Goal: Find contact information

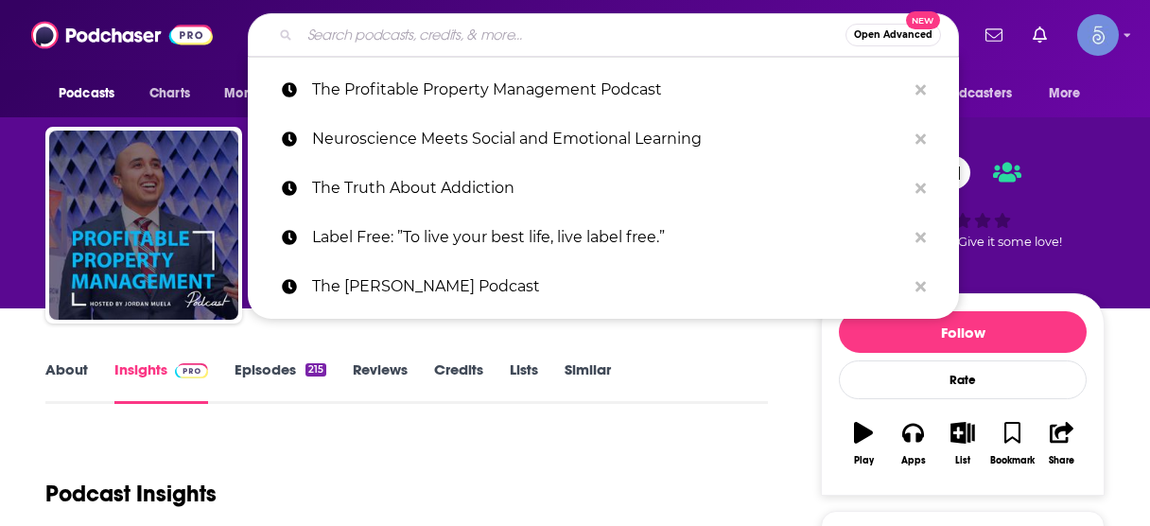
click at [428, 32] on input "Search podcasts, credits, & more..." at bounding box center [573, 35] width 546 height 30
type input "Intuitive Wisdom"
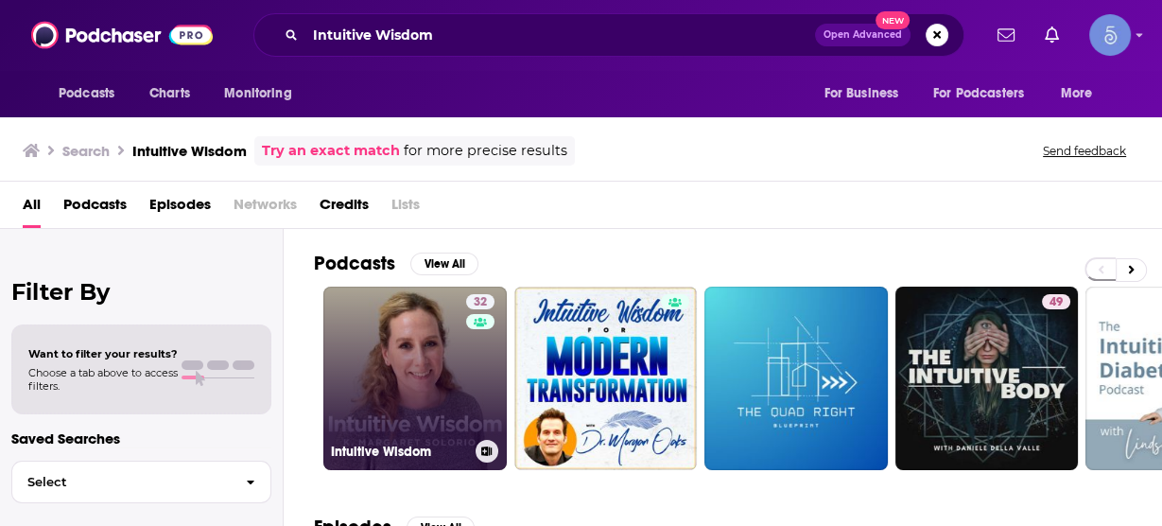
click at [428, 349] on link "32 Intuitive Wisdom" at bounding box center [414, 378] width 183 height 183
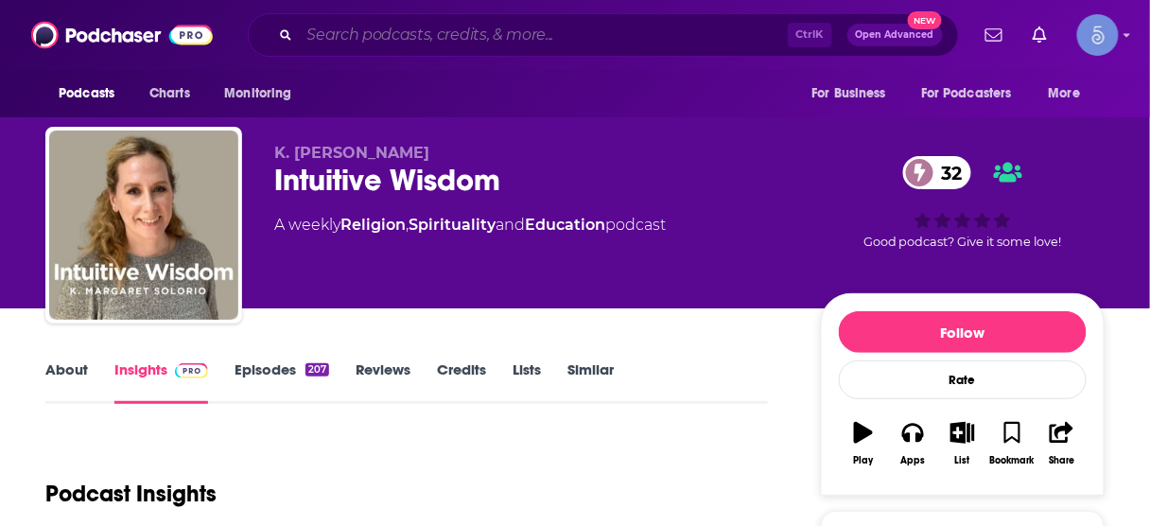
click at [541, 36] on input "Search podcasts, credits, & more..." at bounding box center [544, 35] width 488 height 30
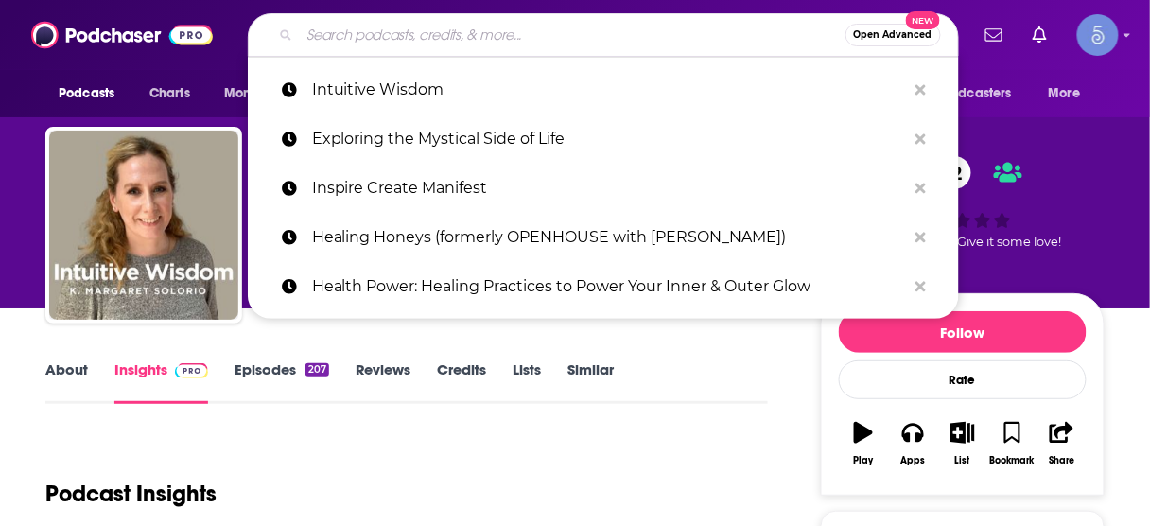
paste input "Intuition for Changemakers"
type input "Intuition for Changemakers"
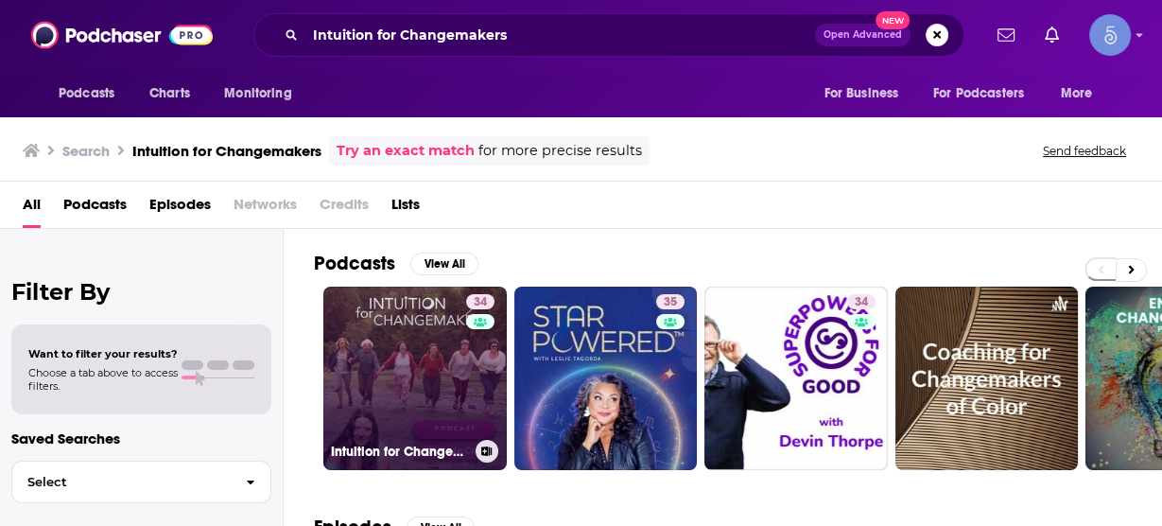
click at [416, 340] on link "34 Intuition for Changemakers" at bounding box center [414, 378] width 183 height 183
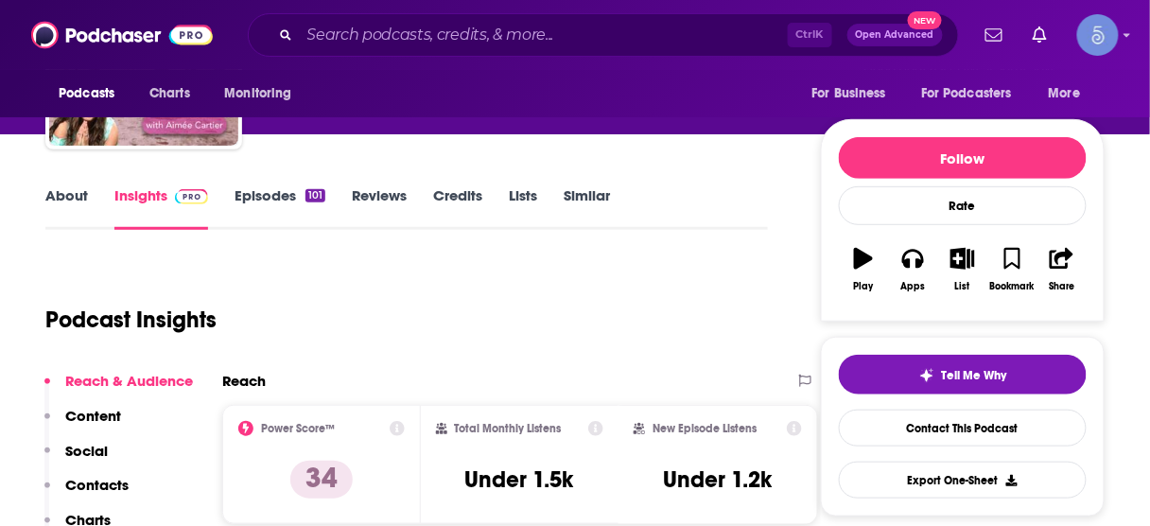
scroll to position [227, 0]
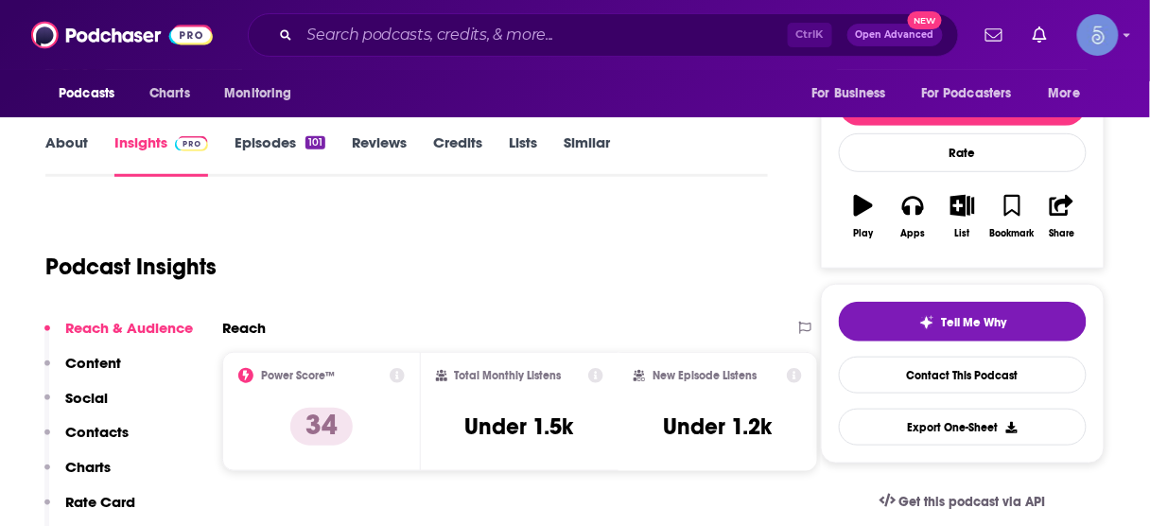
click at [106, 425] on p "Contacts" at bounding box center [96, 432] width 63 height 18
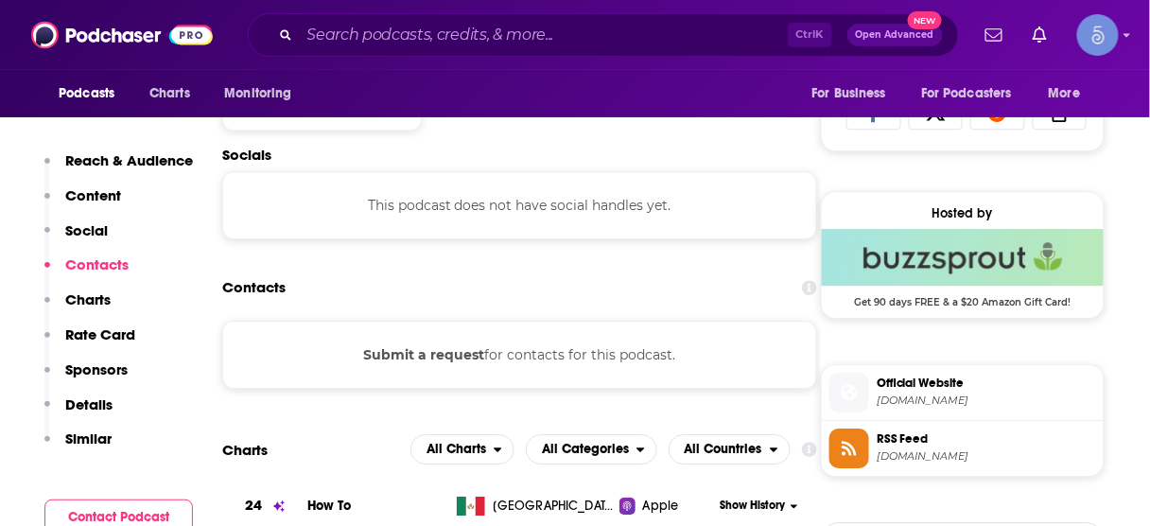
scroll to position [1267, 0]
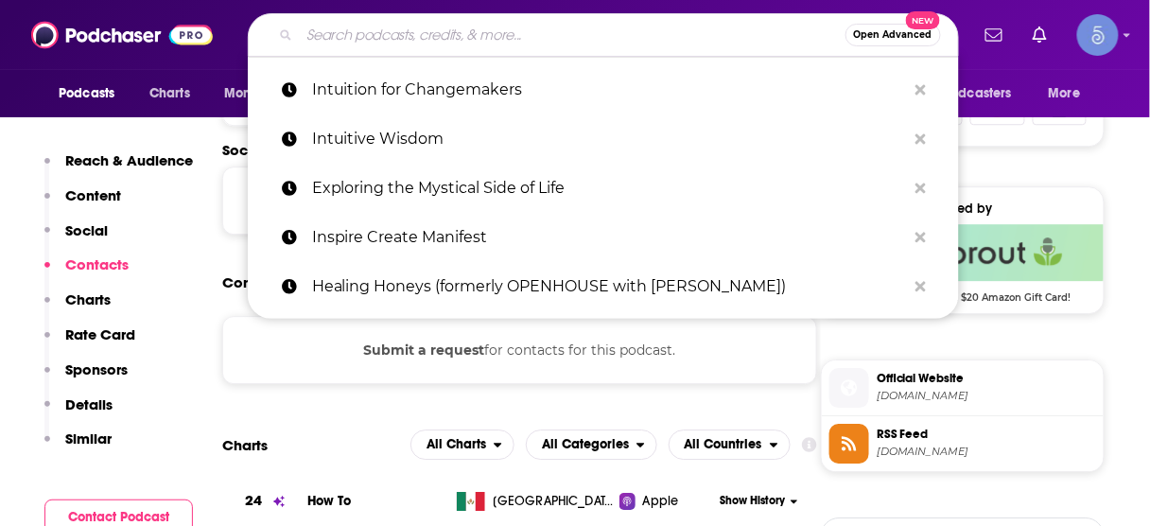
click at [663, 38] on input "Search podcasts, credits, & more..." at bounding box center [573, 35] width 546 height 30
paste input "The Brilliance Method - Intuitive and Energetic Entrepreneurship to Expand Your…"
type input "The Brilliance Method - Intuitive and Energetic Entrepreneurship to Expand Your…"
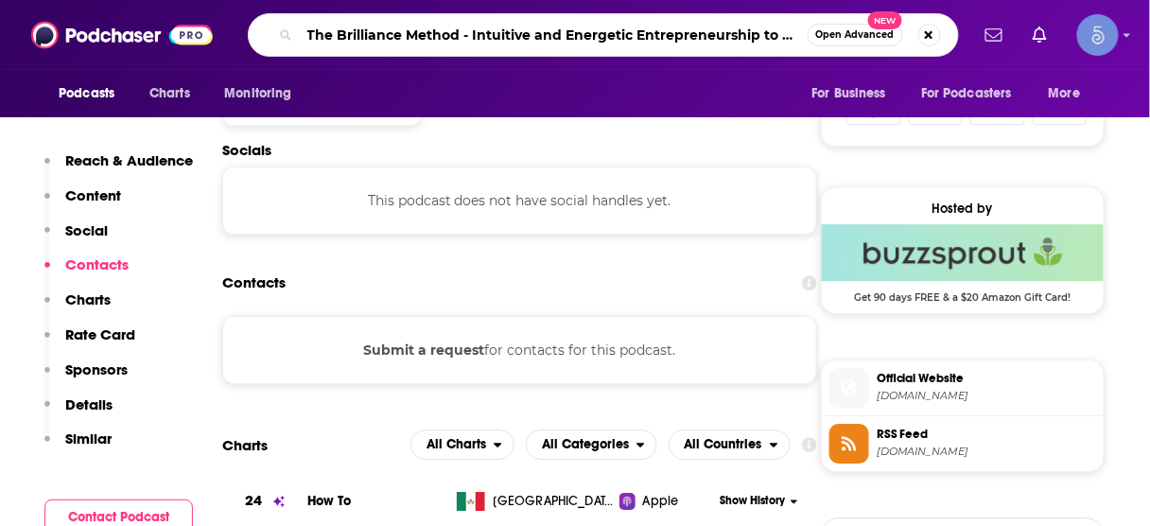
scroll to position [0, 156]
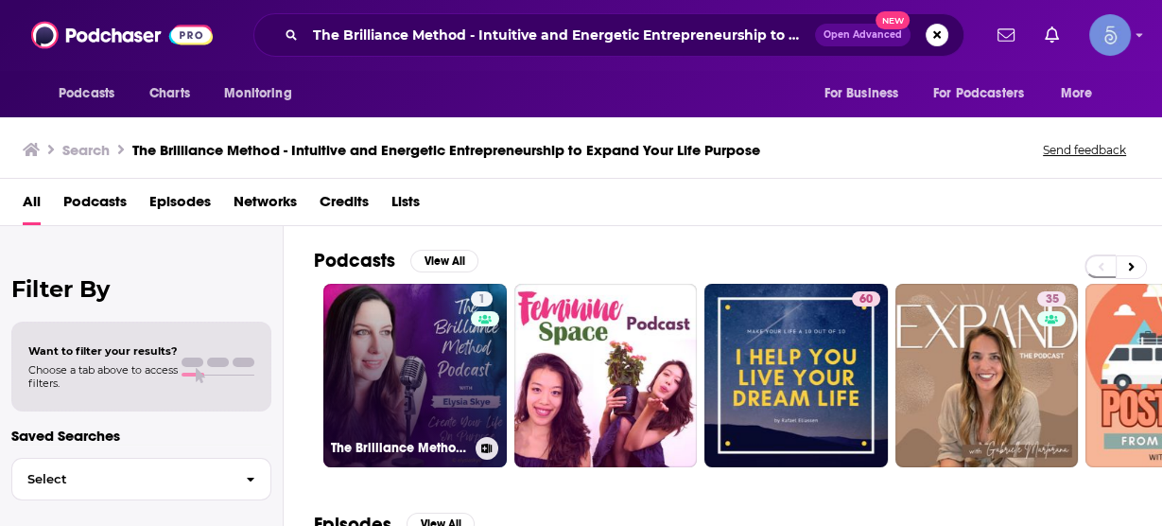
click at [447, 352] on link "1 The Brilliance Method - Intuitive and Energetic Entrepreneurship to Expand Yo…" at bounding box center [414, 375] width 183 height 183
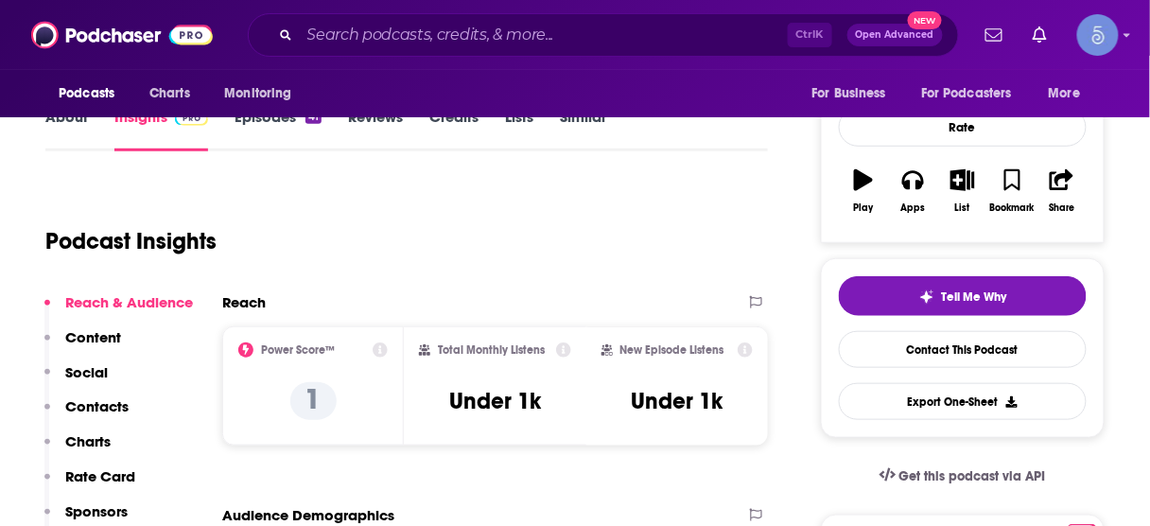
scroll to position [303, 0]
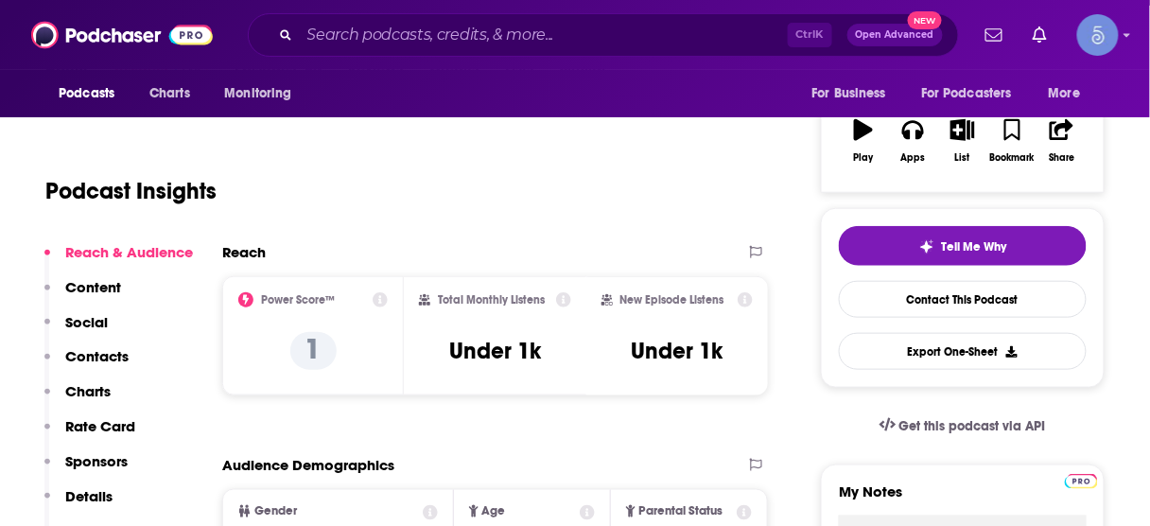
click at [98, 369] on button "Contacts" at bounding box center [86, 364] width 84 height 35
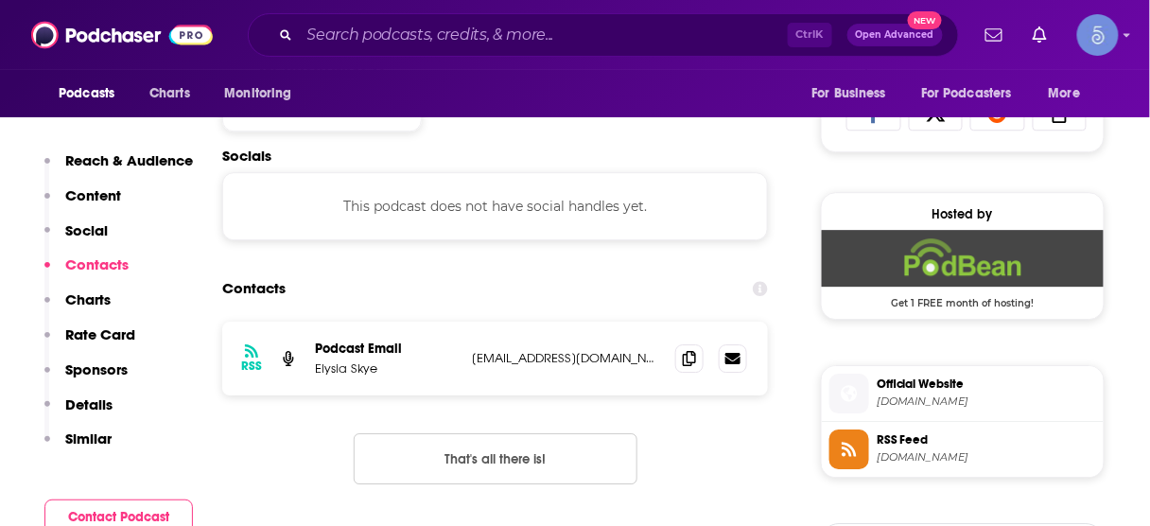
scroll to position [1267, 0]
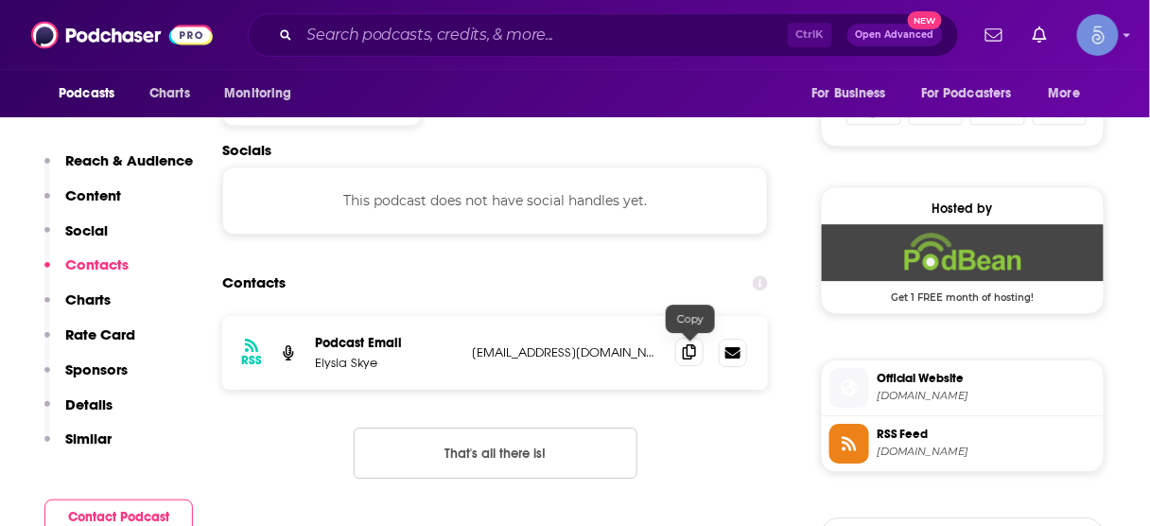
click at [692, 349] on icon at bounding box center [689, 351] width 13 height 15
